Goal: Information Seeking & Learning: Understand process/instructions

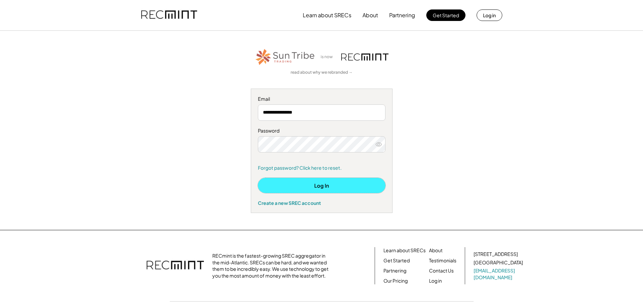
click at [336, 190] on button "Log In" at bounding box center [322, 185] width 128 height 15
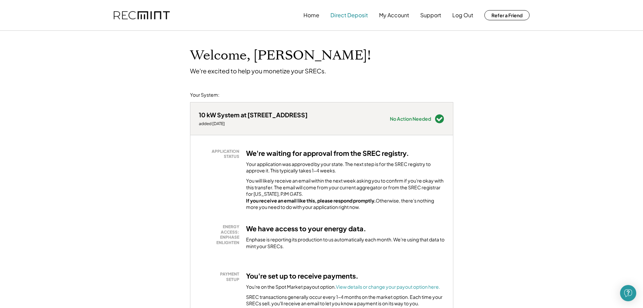
click at [351, 16] on button "Direct Deposit" at bounding box center [349, 15] width 37 height 14
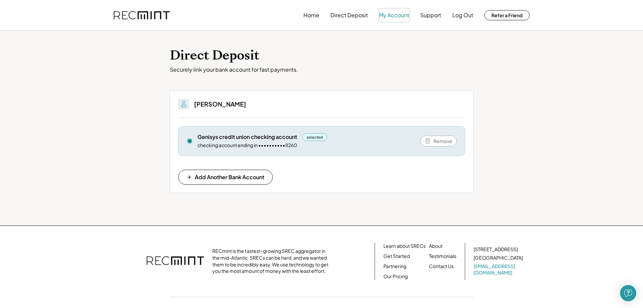
click at [380, 17] on button "My Account" at bounding box center [394, 15] width 30 height 14
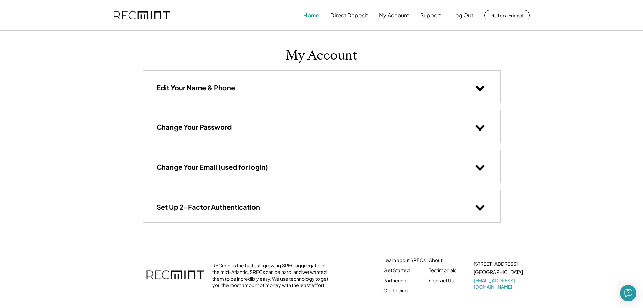
click at [309, 16] on button "Home" at bounding box center [312, 15] width 16 height 14
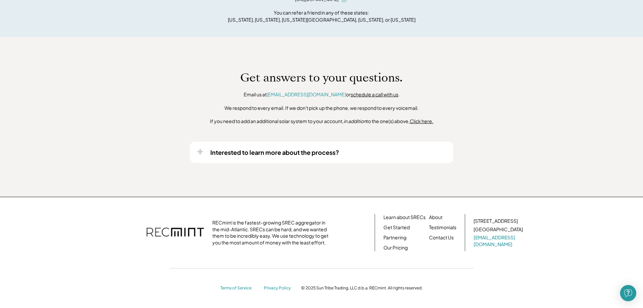
scroll to position [493, 0]
click at [445, 239] on link "Contact Us" at bounding box center [441, 237] width 25 height 7
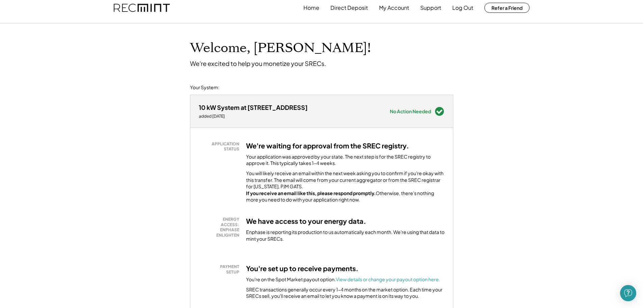
scroll to position [0, 0]
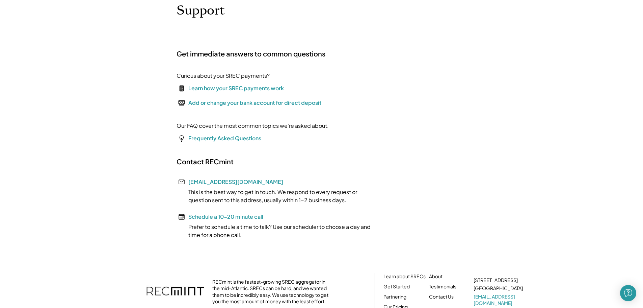
scroll to position [34, 0]
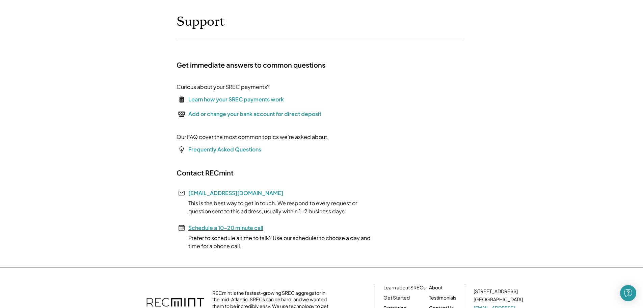
click at [246, 230] on font "Schedule a 10-20 minute call" at bounding box center [225, 227] width 75 height 7
drag, startPoint x: 277, startPoint y: 102, endPoint x: 286, endPoint y: 104, distance: 9.7
click at [277, 102] on div "Learn how your SREC payments work" at bounding box center [236, 99] width 96 height 8
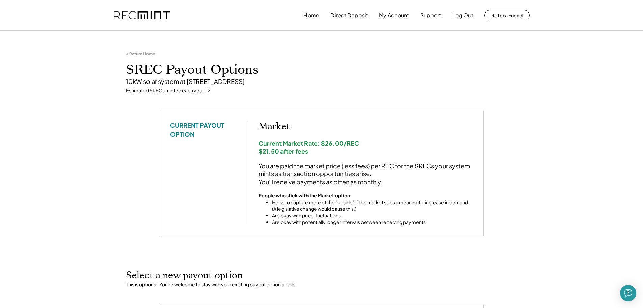
drag, startPoint x: 170, startPoint y: 18, endPoint x: 116, endPoint y: 16, distance: 53.7
click at [116, 16] on div "Home Direct Deposit My Account Support Log Out Refer a Friend" at bounding box center [322, 15] width 432 height 30
click at [178, 18] on div "Home Direct Deposit My Account Support Log Out Refer a Friend" at bounding box center [322, 15] width 432 height 30
